Goal: Information Seeking & Learning: Understand process/instructions

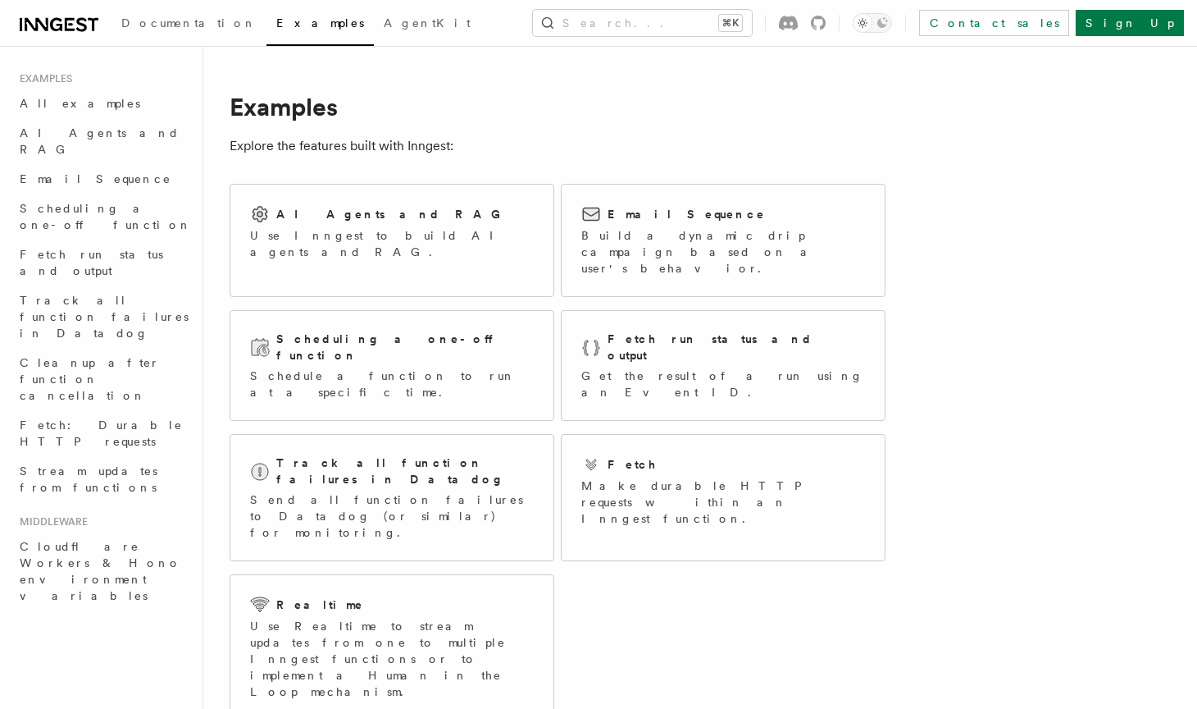
click at [75, 14] on link at bounding box center [59, 22] width 79 height 23
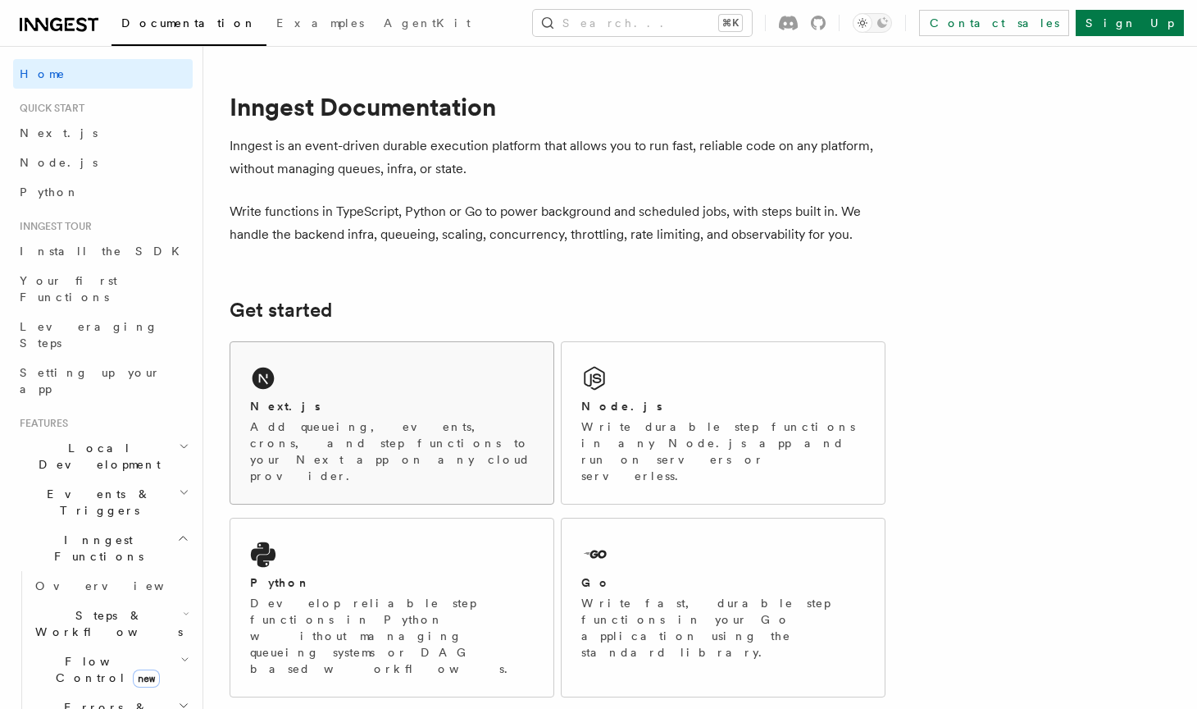
click at [299, 430] on p "Add queueing, events, crons, and step functions to your Next app on any cloud p…" at bounding box center [392, 451] width 284 height 66
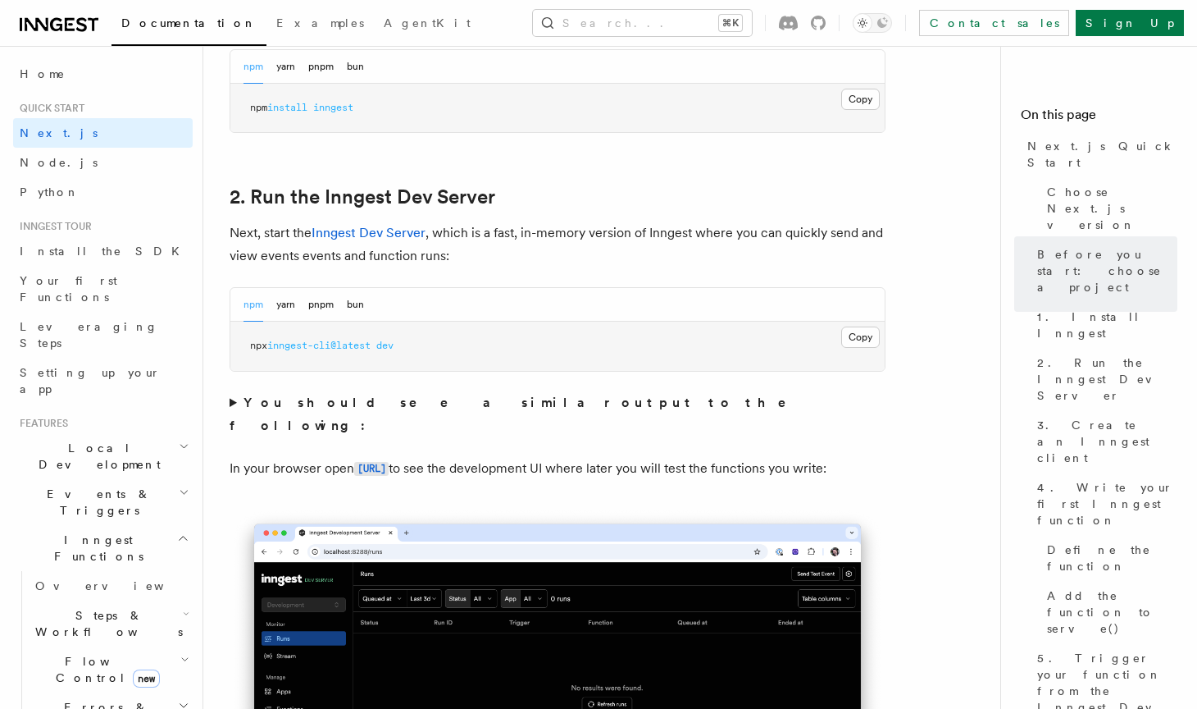
scroll to position [1035, 0]
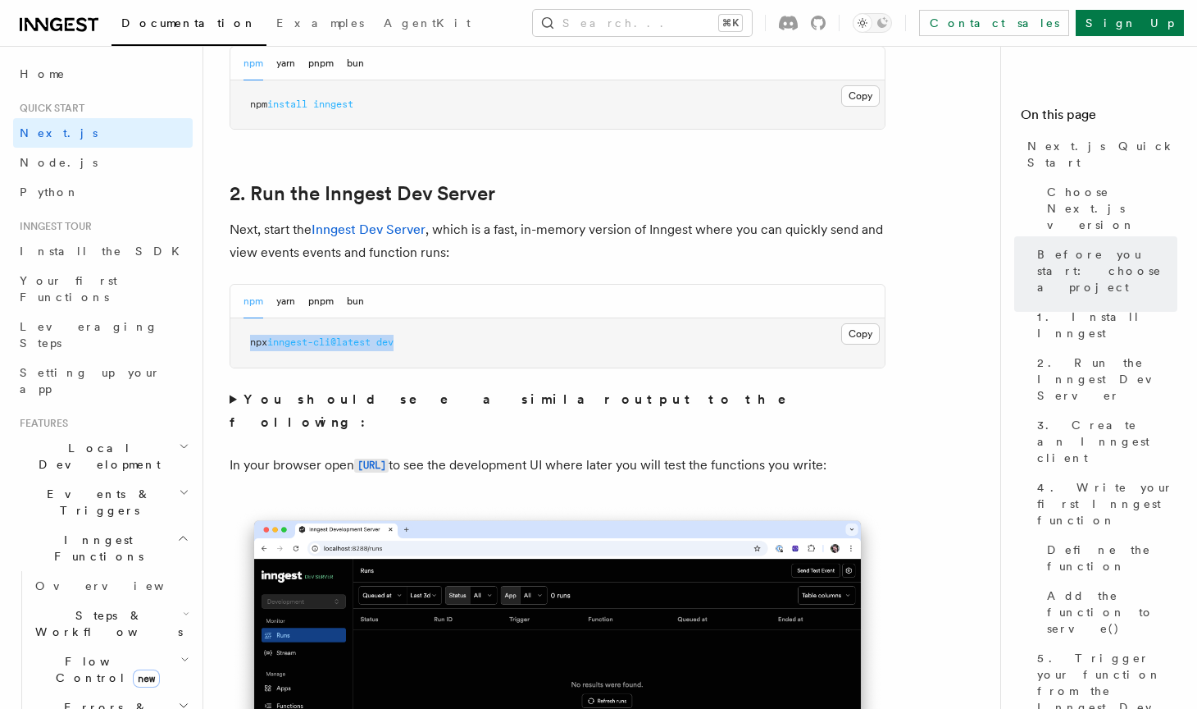
drag, startPoint x: 250, startPoint y: 344, endPoint x: 408, endPoint y: 340, distance: 158.3
click at [408, 340] on pre "npx inngest-cli@latest dev" at bounding box center [557, 342] width 654 height 49
click at [424, 342] on pre "npx inngest-cli@latest dev" at bounding box center [557, 342] width 654 height 49
click at [321, 298] on button "pnpm" at bounding box center [320, 302] width 25 height 34
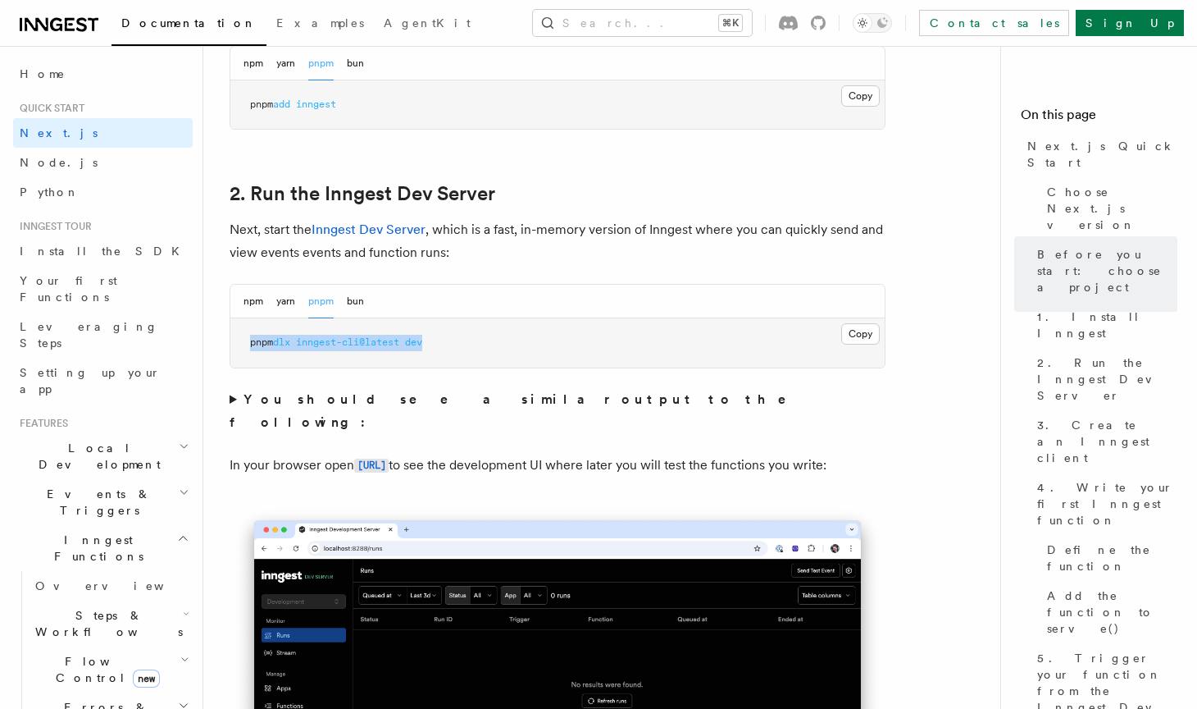
drag, startPoint x: 250, startPoint y: 341, endPoint x: 435, endPoint y: 342, distance: 184.5
click at [435, 342] on pre "pnpm dlx inngest-cli@latest dev" at bounding box center [557, 342] width 654 height 49
copy span "pnpm dlx inngest-cli@latest dev"
